Goal: Navigation & Orientation: Find specific page/section

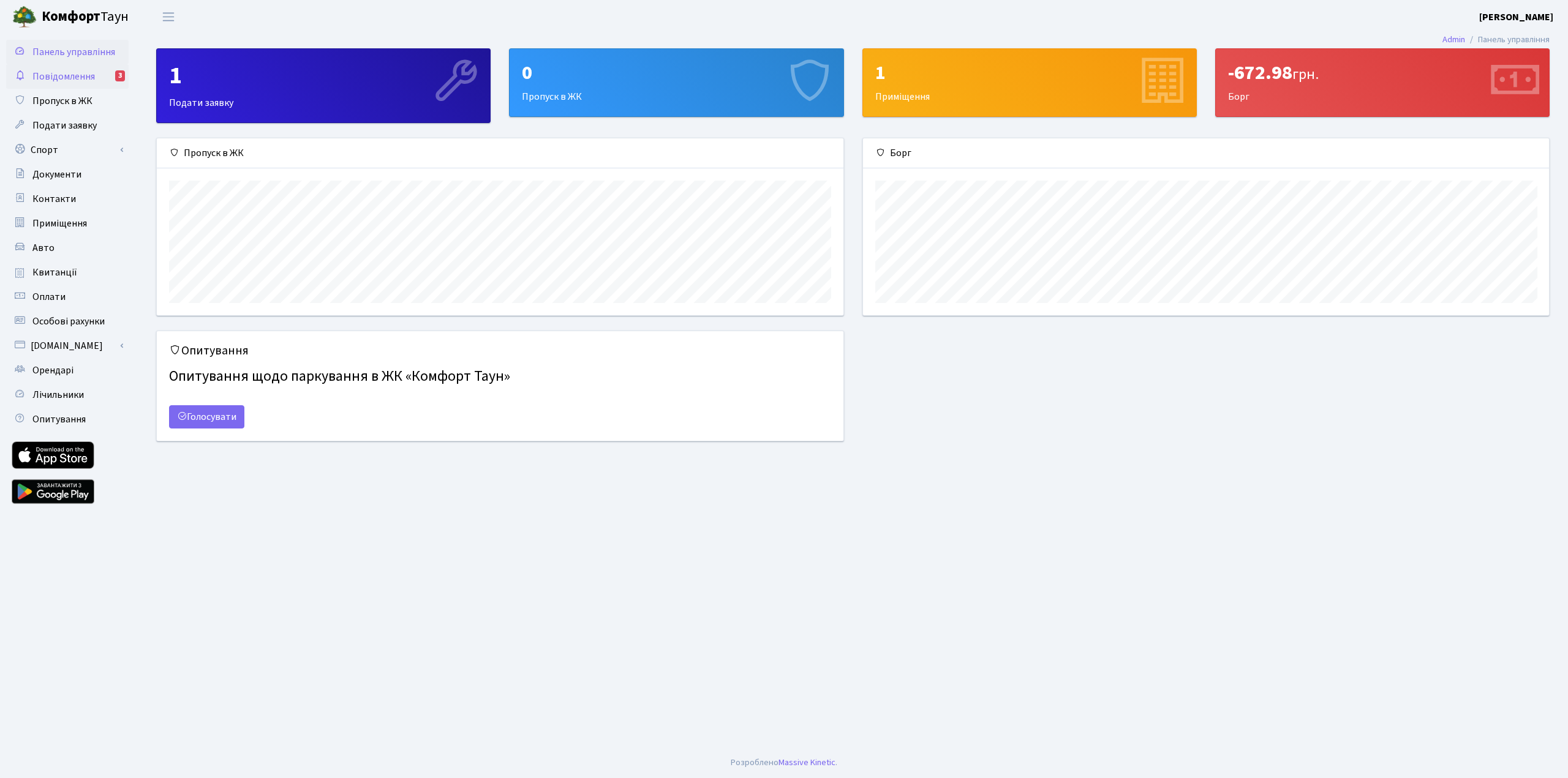
scroll to position [177, 686]
click at [56, 71] on span "Повідомлення" at bounding box center [63, 76] width 62 height 14
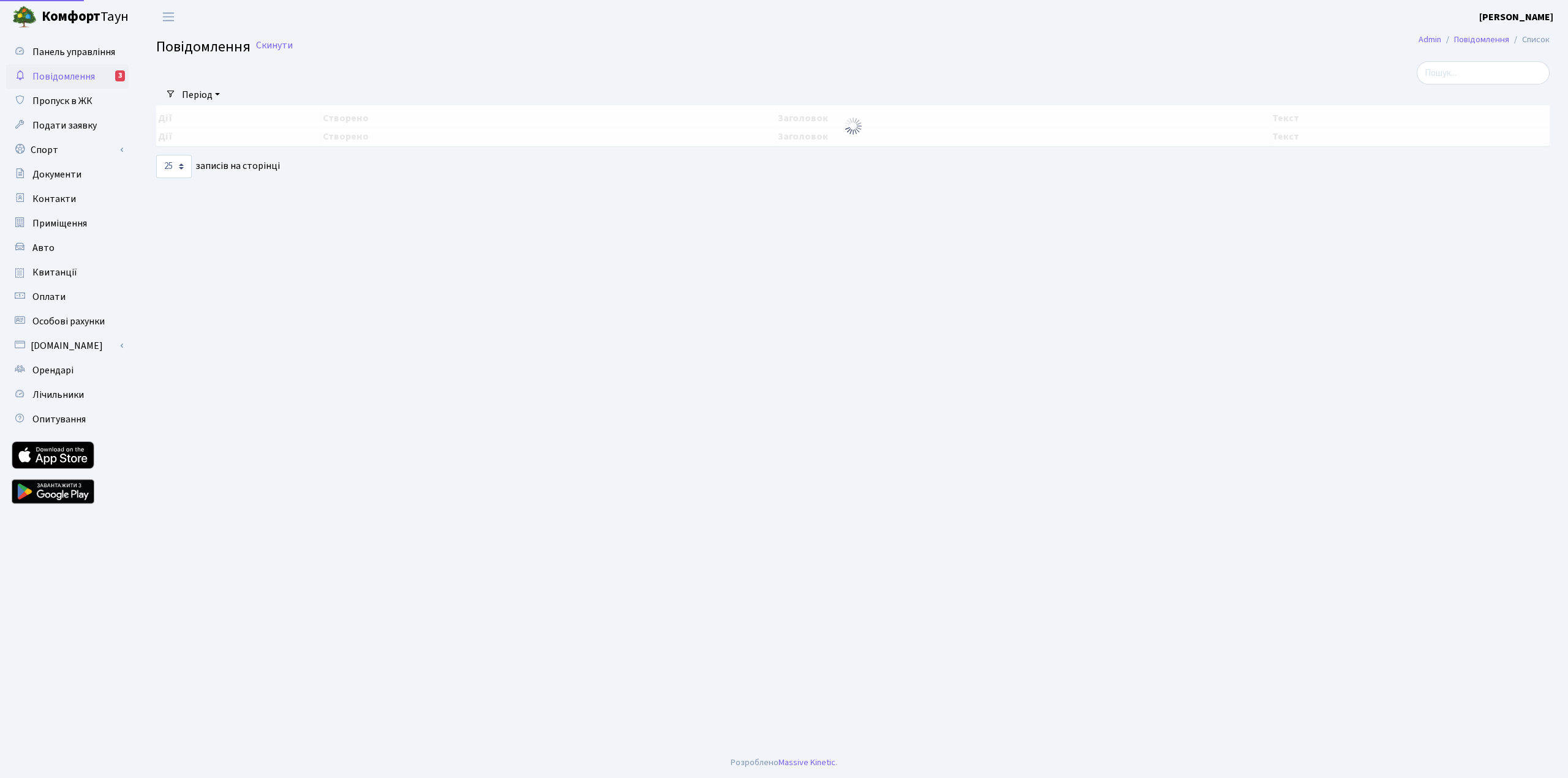
select select "25"
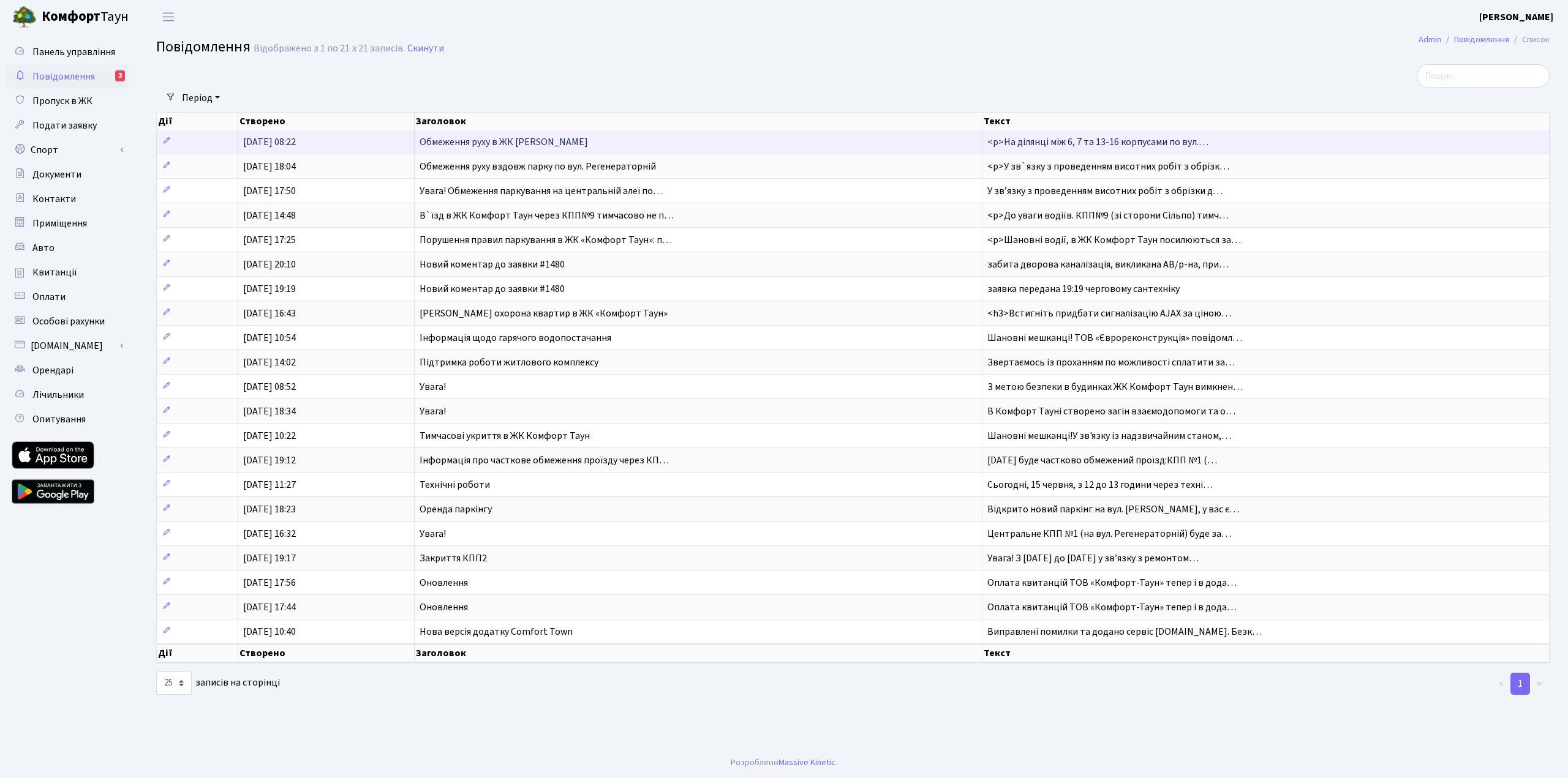
click at [597, 146] on td "Обмеження руху в ЖК [PERSON_NAME]" at bounding box center [698, 141] width 567 height 24
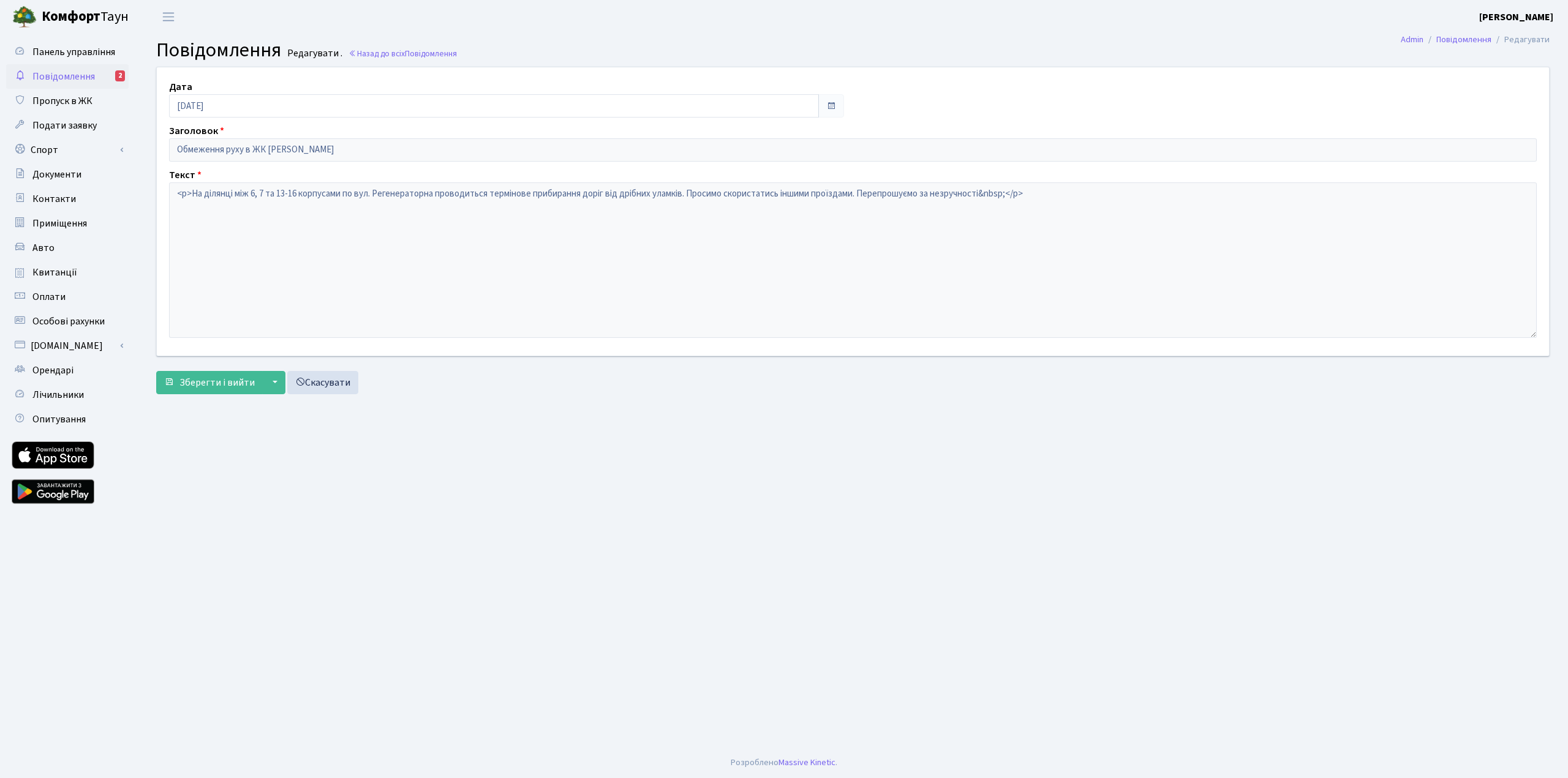
click at [80, 74] on span "Повідомлення" at bounding box center [63, 76] width 62 height 14
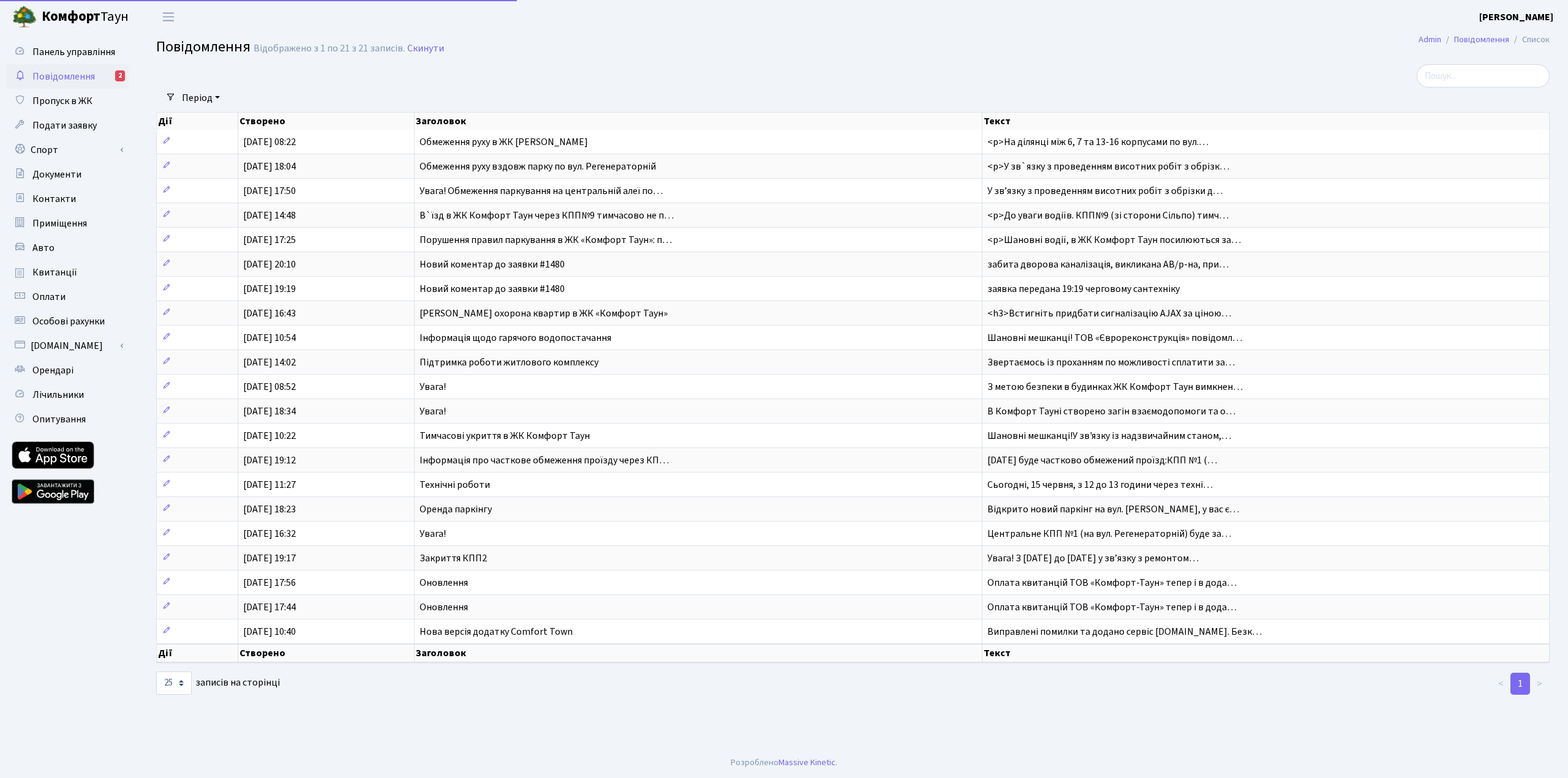
select select "25"
click at [79, 71] on span "Повідомлення" at bounding box center [63, 76] width 62 height 14
select select "25"
click at [61, 74] on span "Повідомлення" at bounding box center [63, 76] width 62 height 14
select select "25"
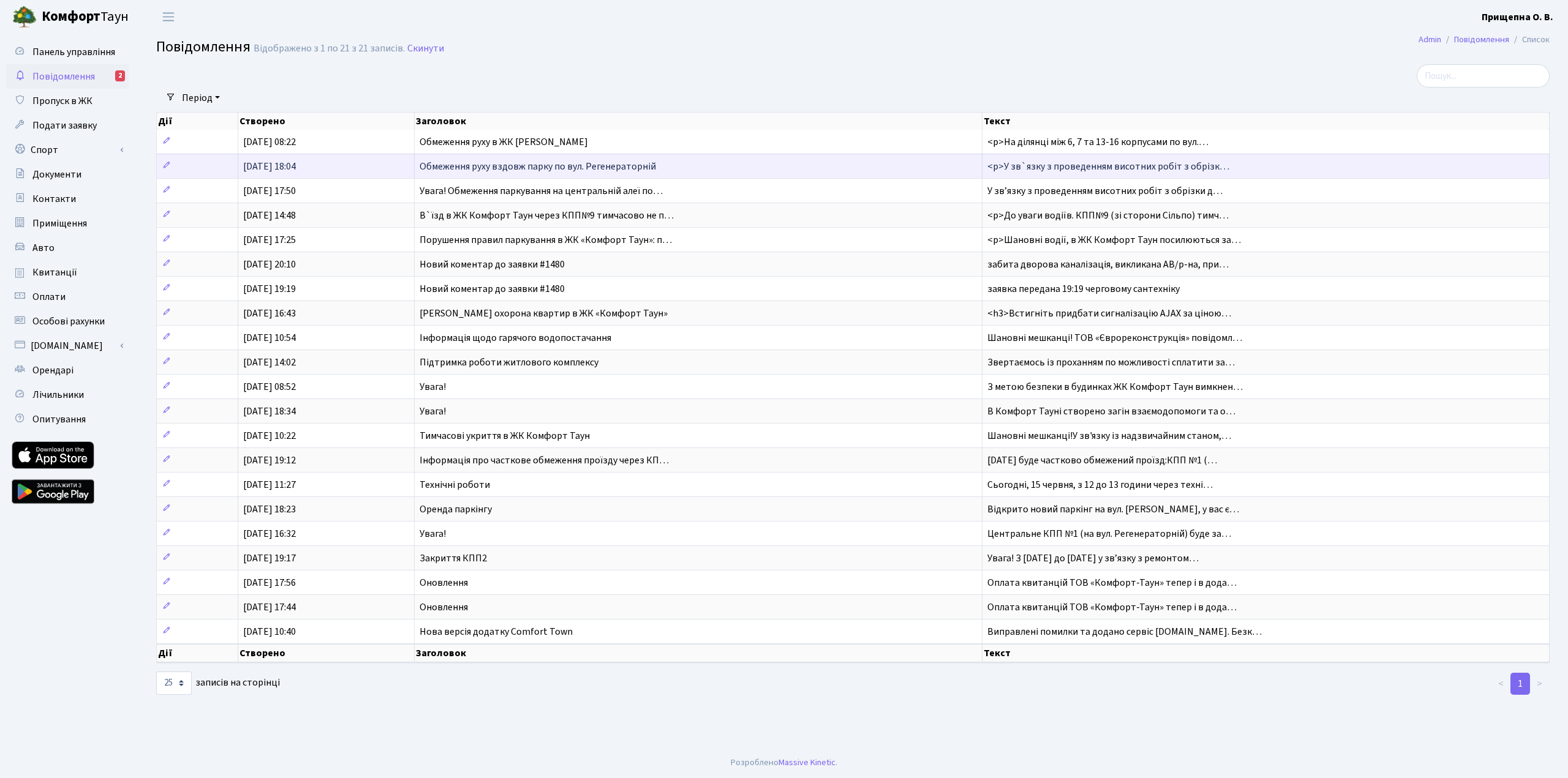
click at [450, 162] on span "Обмеження руху вздовж парку по вул. Регенераторній" at bounding box center [537, 166] width 237 height 14
select select "25"
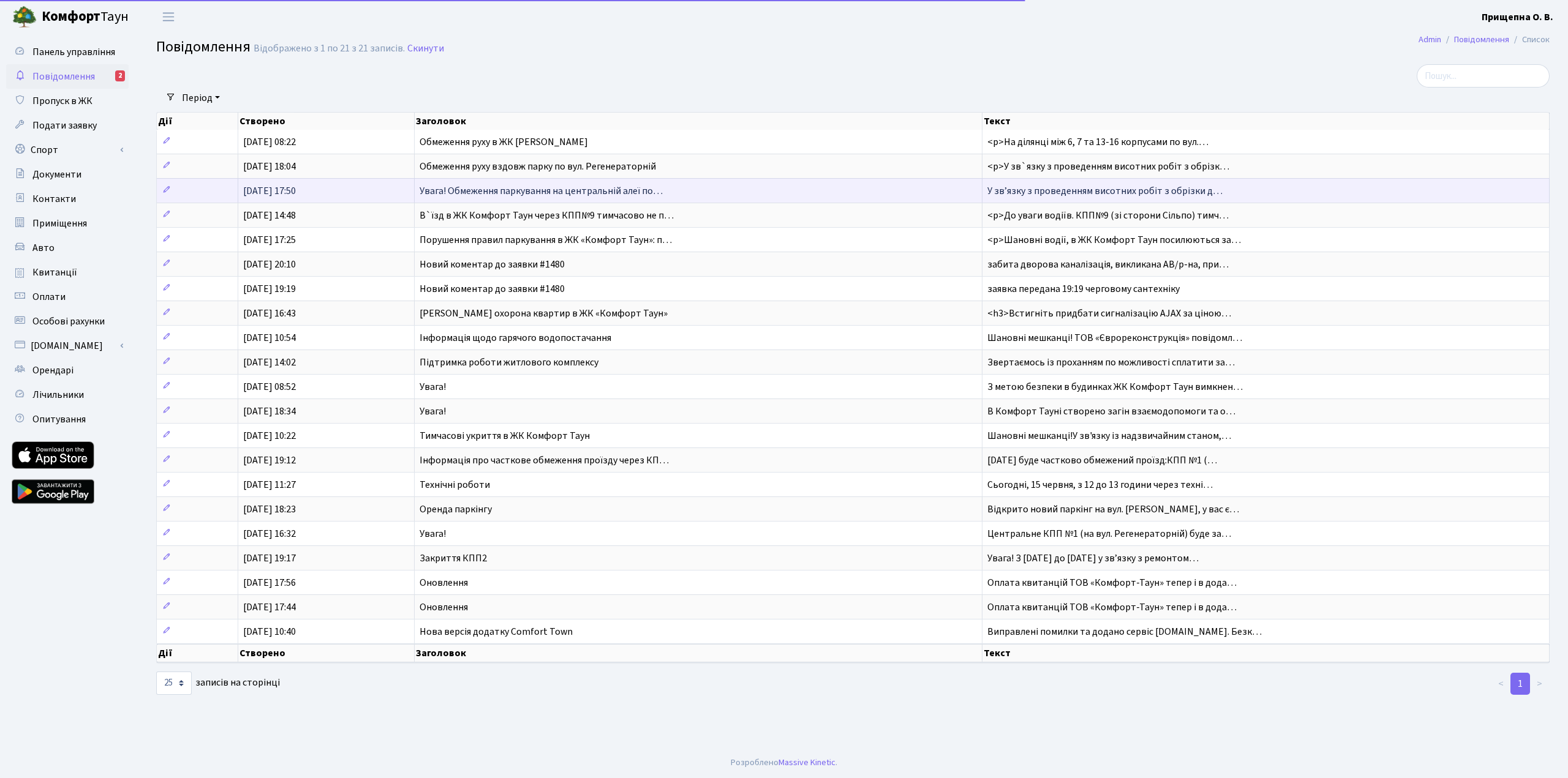
click at [377, 189] on td "05.08.2025, 17:50" at bounding box center [326, 190] width 177 height 24
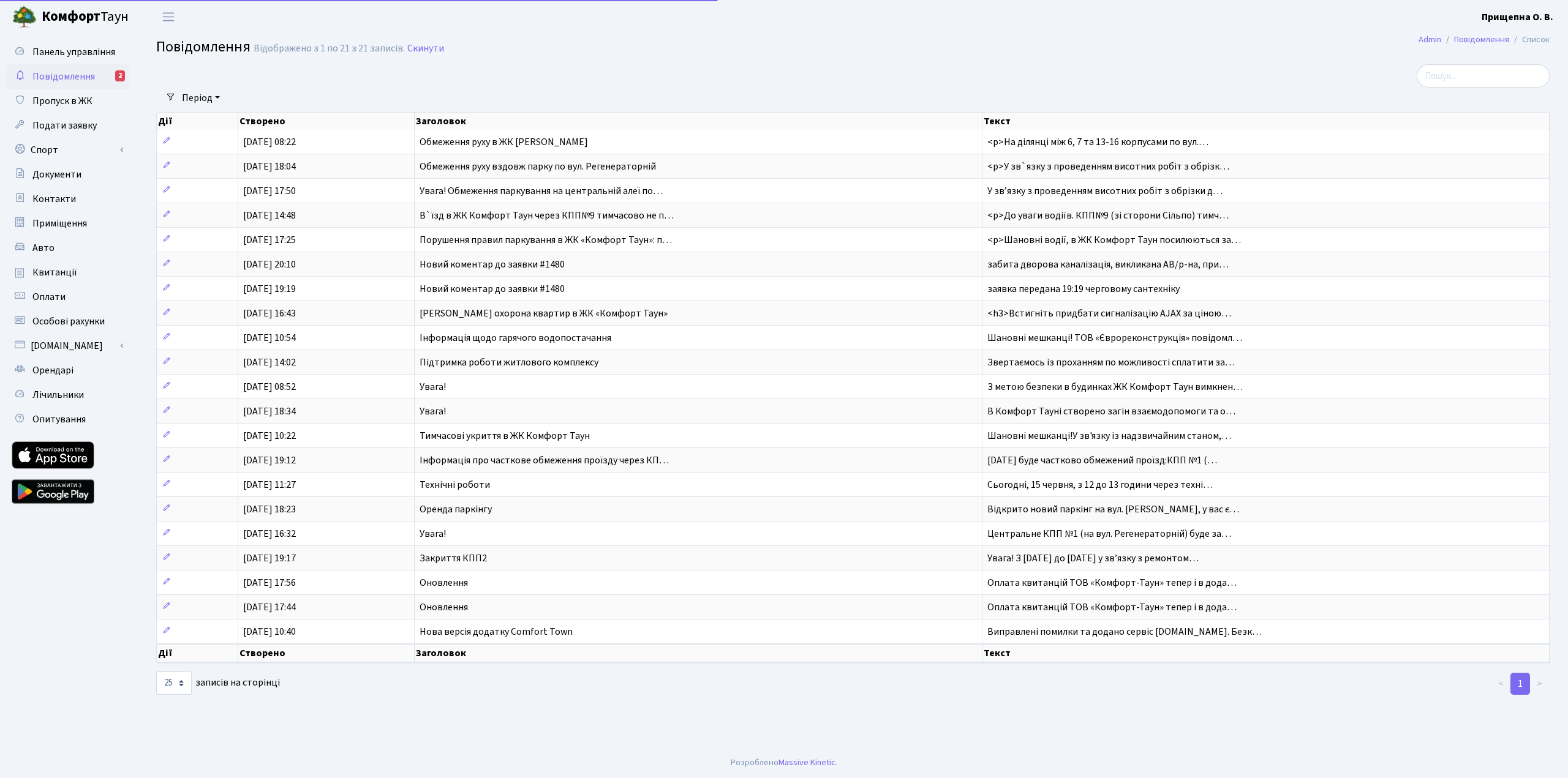
select select "25"
click at [64, 79] on span "Повідомлення" at bounding box center [63, 76] width 62 height 14
select select "25"
click at [72, 100] on span "Пропуск в ЖК" at bounding box center [62, 101] width 60 height 14
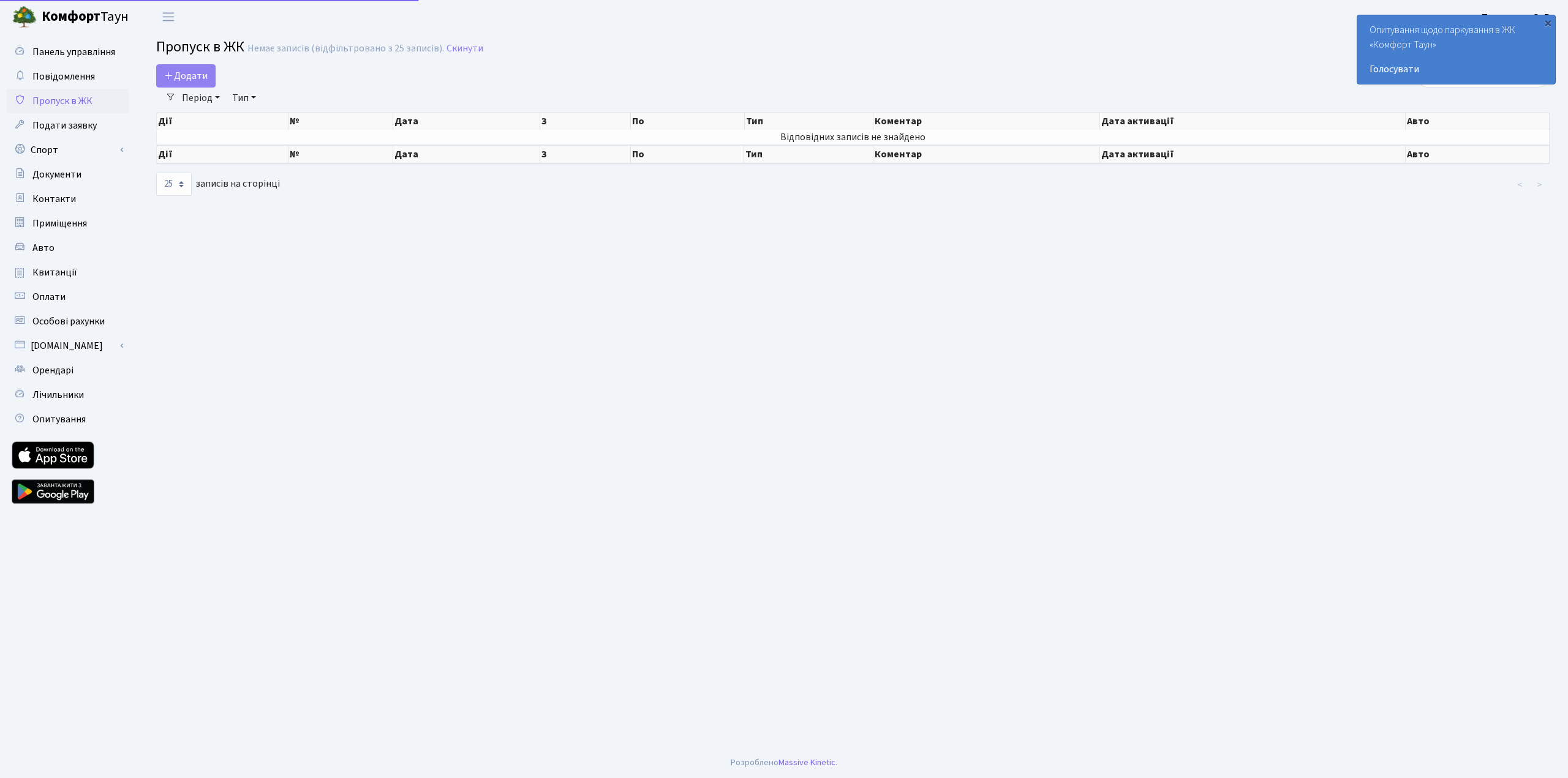
select select "25"
click at [38, 248] on span "Авто" at bounding box center [43, 248] width 22 height 14
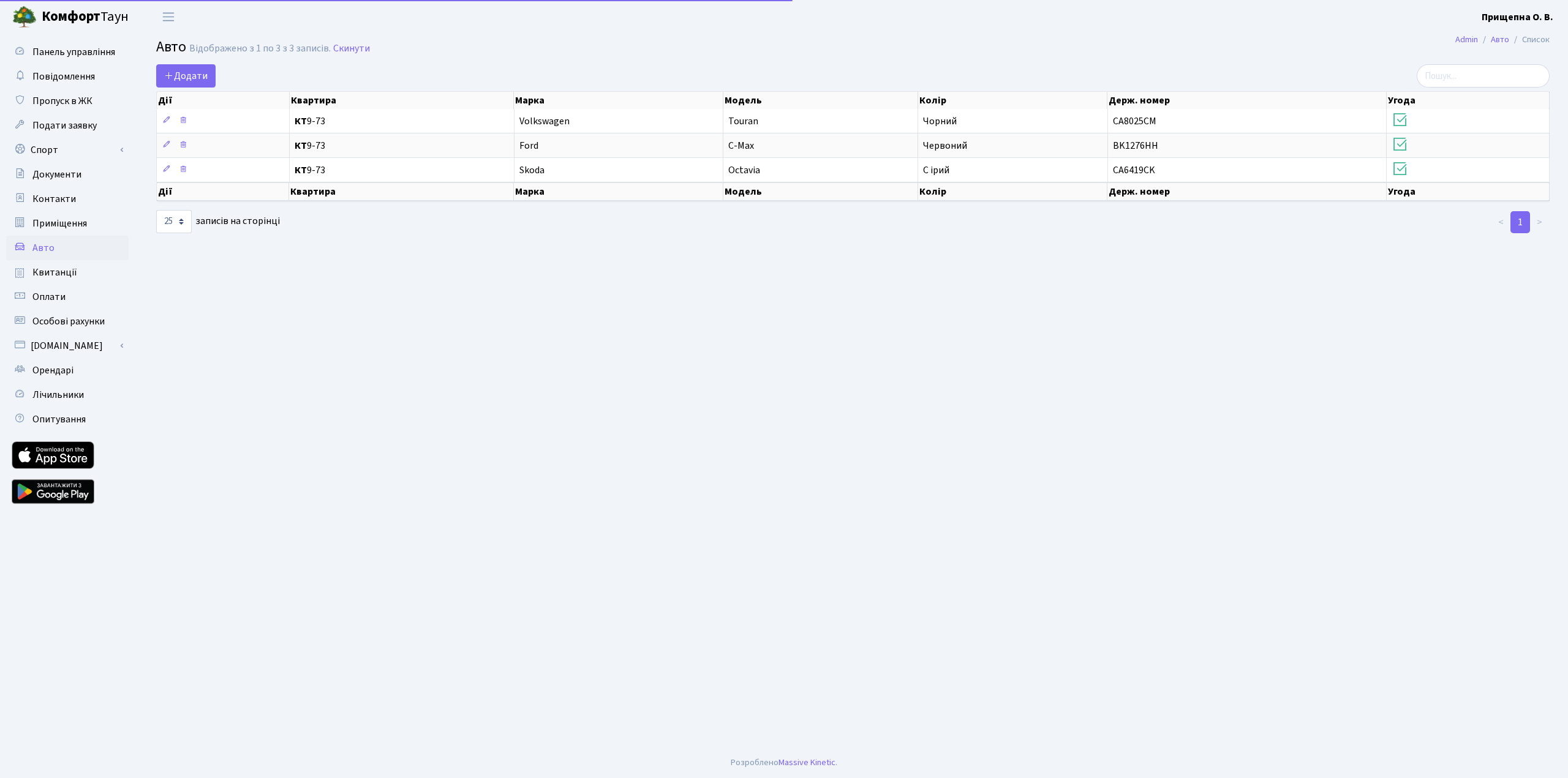
select select "25"
